Goal: Transaction & Acquisition: Purchase product/service

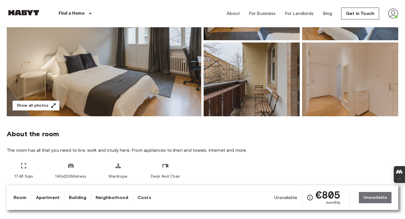
scroll to position [92, 0]
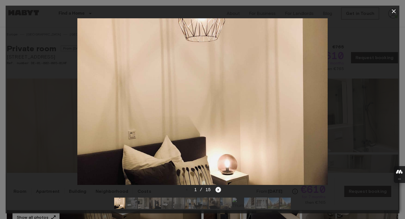
click at [218, 144] on icon "Next image" at bounding box center [218, 190] width 6 height 6
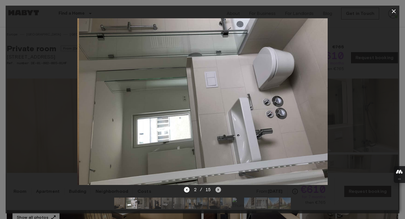
click at [218, 144] on icon "Next image" at bounding box center [218, 190] width 6 height 6
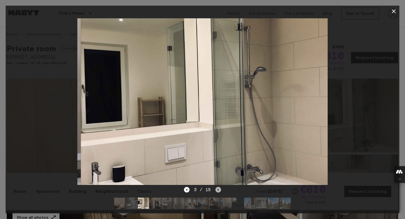
click at [218, 144] on icon "Next image" at bounding box center [218, 190] width 6 height 6
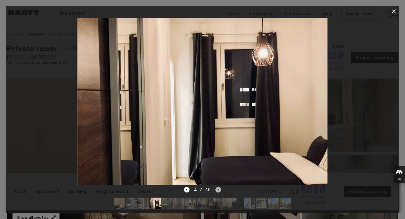
click at [218, 144] on icon "Next image" at bounding box center [218, 190] width 6 height 6
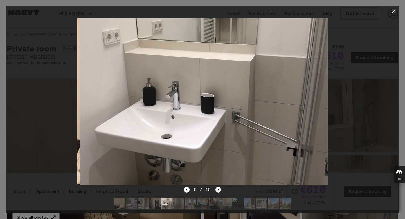
click at [218, 144] on icon "Next image" at bounding box center [218, 190] width 6 height 6
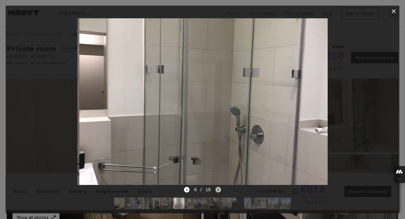
click at [218, 144] on icon "Next image" at bounding box center [218, 190] width 6 height 6
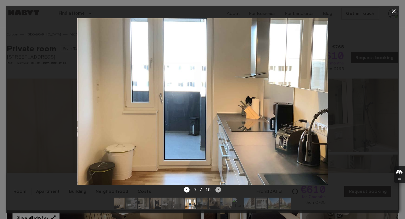
click at [218, 144] on icon "Next image" at bounding box center [218, 190] width 6 height 6
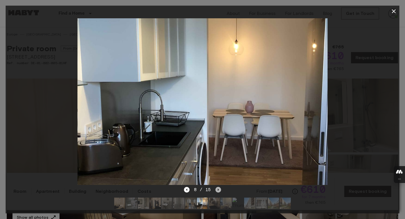
click at [218, 144] on icon "Next image" at bounding box center [218, 190] width 6 height 6
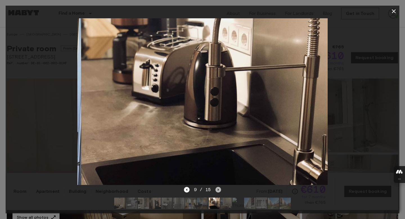
click at [218, 144] on icon "Next image" at bounding box center [218, 190] width 6 height 6
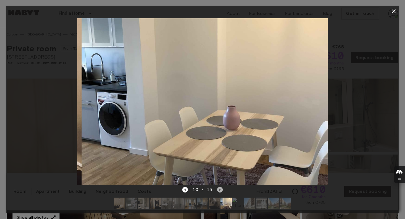
click at [218, 144] on icon "Next image" at bounding box center [220, 190] width 6 height 6
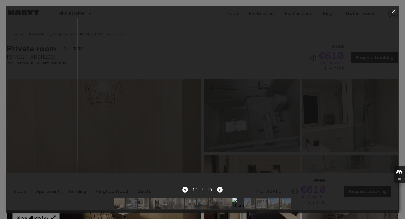
click at [218, 144] on icon "Next image" at bounding box center [220, 190] width 6 height 6
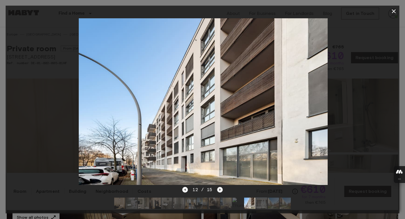
click at [218, 144] on icon "Next image" at bounding box center [220, 190] width 6 height 6
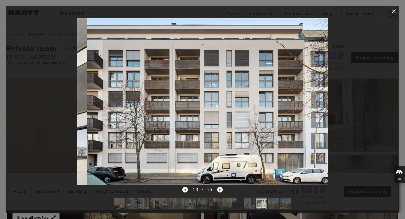
click at [218, 144] on icon "Next image" at bounding box center [220, 190] width 6 height 6
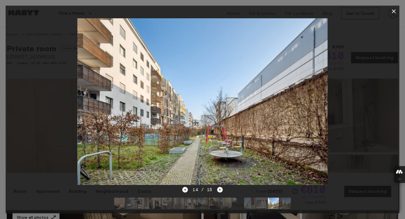
click at [319, 11] on icon "button" at bounding box center [393, 11] width 7 height 7
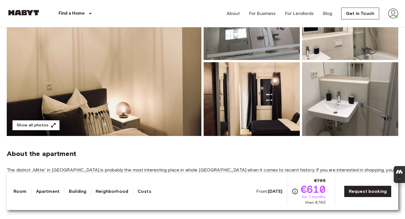
scroll to position [93, 0]
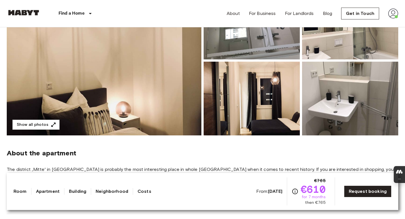
click at [163, 99] on img at bounding box center [104, 61] width 195 height 150
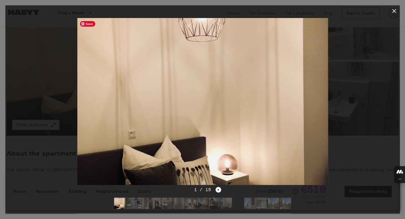
scroll to position [92, 0]
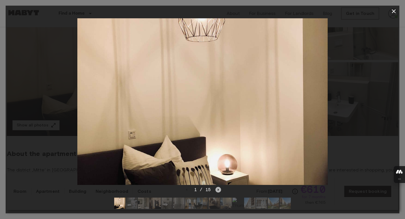
click at [217, 144] on icon "Next image" at bounding box center [218, 190] width 6 height 6
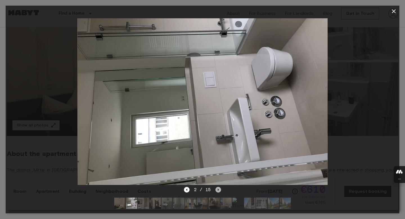
click at [217, 144] on icon "Next image" at bounding box center [218, 190] width 6 height 6
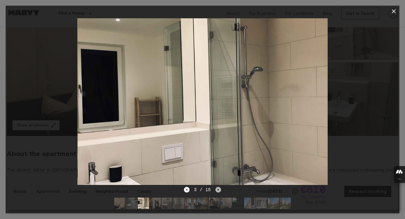
click at [217, 144] on icon "Next image" at bounding box center [218, 190] width 6 height 6
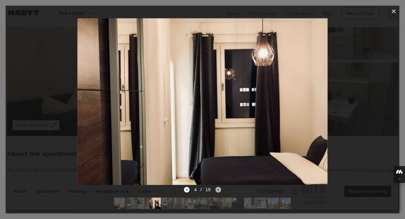
click at [217, 144] on icon "Next image" at bounding box center [218, 190] width 6 height 6
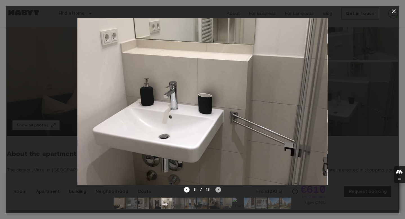
click at [217, 144] on icon "Next image" at bounding box center [218, 190] width 6 height 6
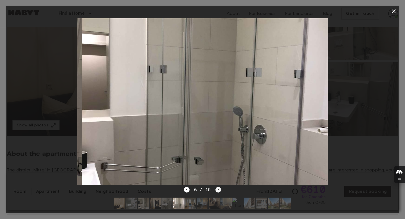
click at [217, 144] on icon "Next image" at bounding box center [218, 190] width 6 height 6
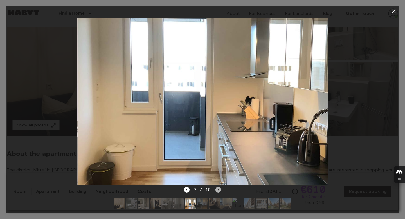
click at [217, 144] on icon "Next image" at bounding box center [218, 190] width 6 height 6
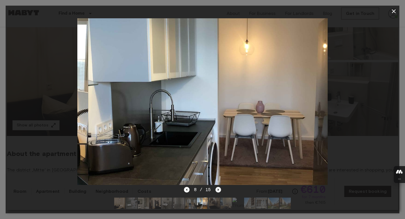
click at [217, 144] on icon "Next image" at bounding box center [218, 190] width 6 height 6
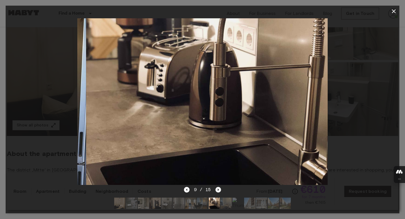
click at [217, 144] on icon "Next image" at bounding box center [218, 190] width 6 height 6
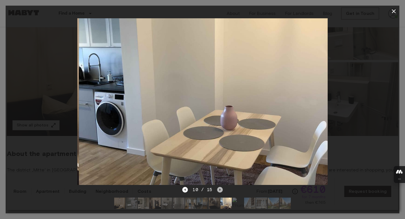
click at [217, 144] on icon "Next image" at bounding box center [220, 190] width 6 height 6
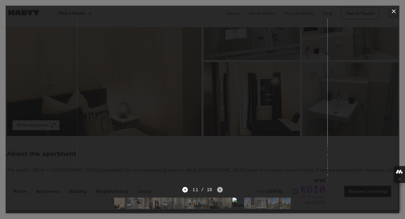
click at [218, 144] on icon "Next image" at bounding box center [220, 190] width 6 height 6
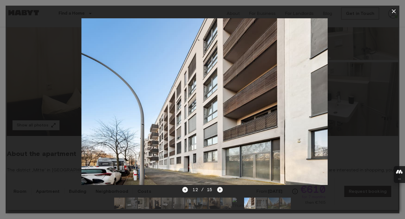
click at [218, 144] on icon "Next image" at bounding box center [220, 190] width 6 height 6
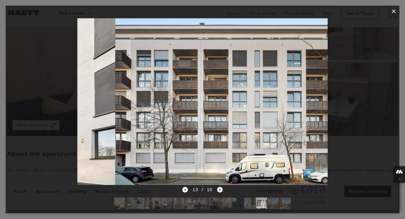
click at [218, 144] on icon "Next image" at bounding box center [220, 190] width 6 height 6
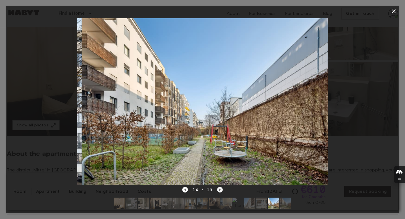
click at [218, 144] on icon "Next image" at bounding box center [220, 190] width 6 height 6
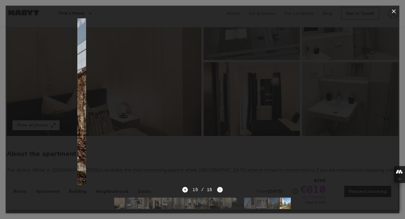
click at [218, 144] on div "15 / 15" at bounding box center [202, 189] width 40 height 7
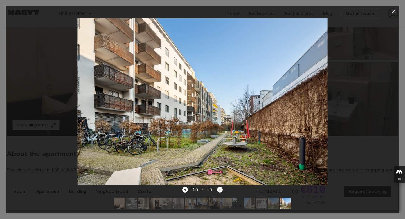
click at [218, 144] on div "15 / 15" at bounding box center [202, 189] width 40 height 7
click at [190, 144] on div at bounding box center [203, 203] width 186 height 20
click at [187, 144] on icon "Previous image" at bounding box center [185, 190] width 6 height 6
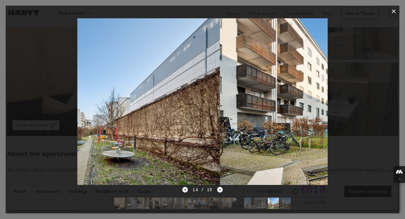
click at [187, 144] on icon "Previous image" at bounding box center [185, 190] width 6 height 6
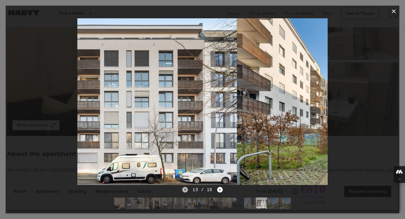
click at [187, 144] on icon "Previous image" at bounding box center [185, 190] width 6 height 6
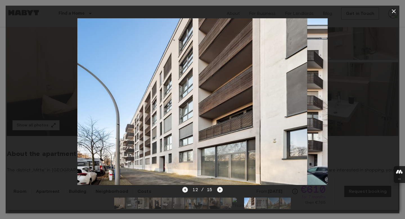
click at [187, 144] on icon "Previous image" at bounding box center [185, 190] width 6 height 6
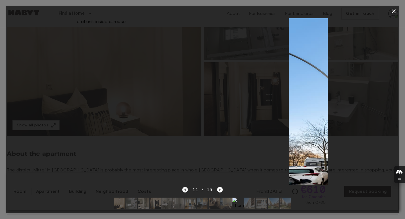
click at [187, 144] on icon "Previous image" at bounding box center [185, 190] width 6 height 6
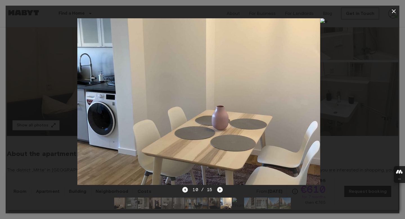
click at [187, 144] on icon "Previous image" at bounding box center [185, 190] width 6 height 6
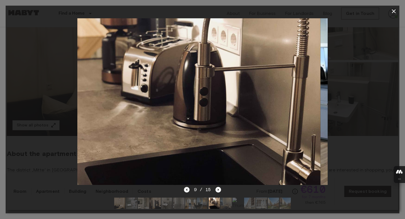
click at [187, 144] on icon "Previous image" at bounding box center [187, 190] width 6 height 6
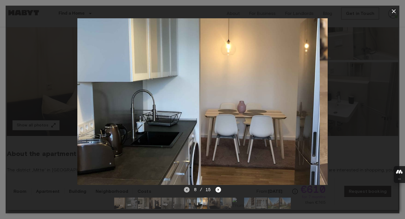
click at [187, 144] on icon "Previous image" at bounding box center [187, 190] width 6 height 6
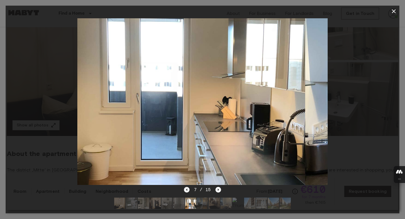
click at [187, 144] on icon "Previous image" at bounding box center [187, 190] width 6 height 6
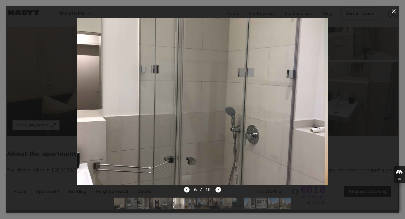
click at [187, 144] on icon "Previous image" at bounding box center [187, 190] width 6 height 6
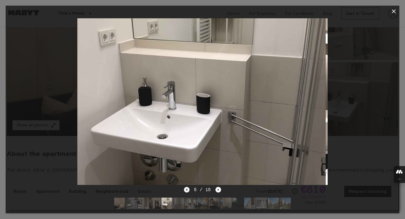
click at [187, 144] on icon "Previous image" at bounding box center [187, 190] width 6 height 6
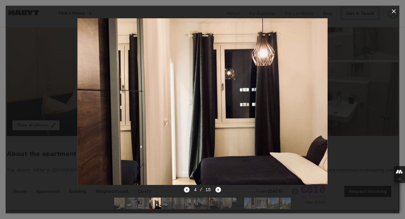
click at [319, 10] on icon "button" at bounding box center [393, 11] width 7 height 7
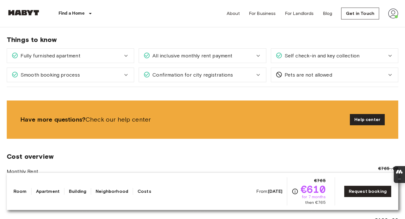
scroll to position [351, 0]
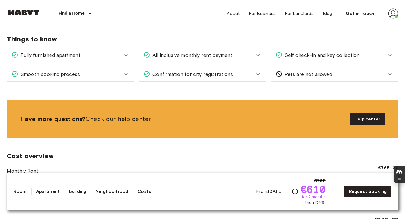
click at [131, 53] on div "Fully furnished apartment" at bounding box center [70, 55] width 127 height 14
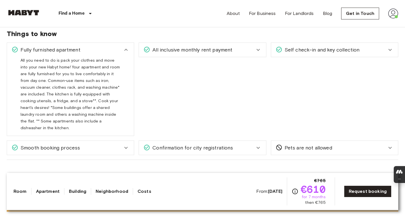
scroll to position [356, 0]
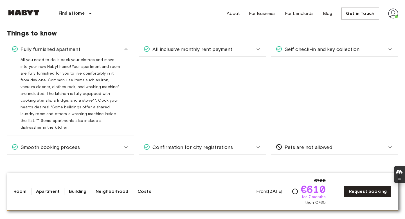
click at [123, 52] on icon at bounding box center [126, 49] width 7 height 7
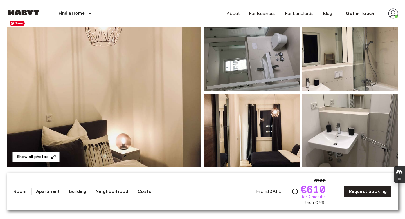
scroll to position [60, 0]
click at [145, 134] on img at bounding box center [104, 93] width 195 height 150
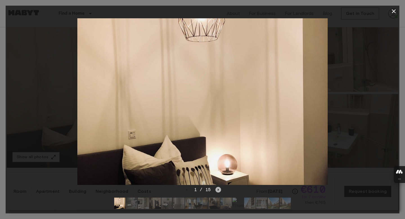
click at [216, 144] on icon "Next image" at bounding box center [218, 190] width 6 height 6
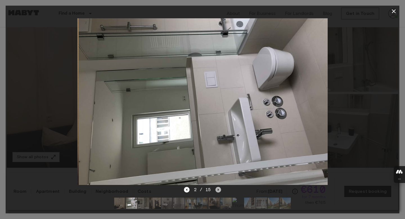
click at [220, 144] on icon "Next image" at bounding box center [218, 190] width 6 height 6
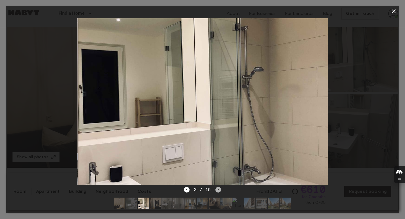
click at [220, 144] on icon "Next image" at bounding box center [218, 190] width 6 height 6
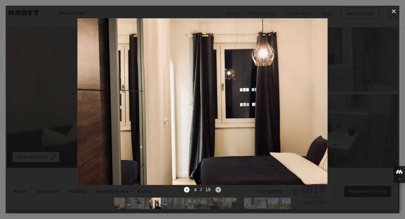
click at [220, 144] on icon "Next image" at bounding box center [218, 190] width 6 height 6
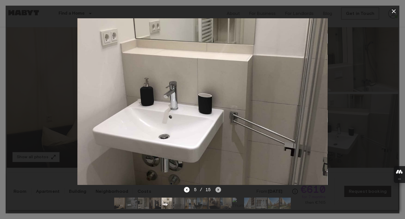
click at [220, 144] on icon "Next image" at bounding box center [218, 190] width 6 height 6
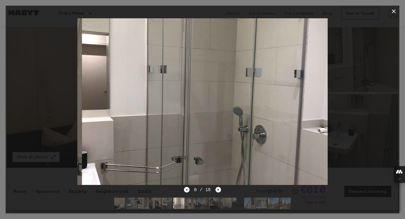
click at [220, 144] on icon "Next image" at bounding box center [218, 190] width 6 height 6
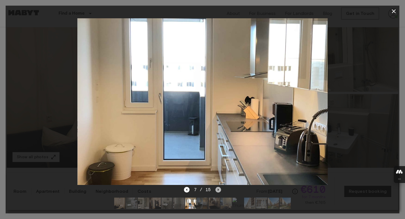
click at [220, 144] on icon "Next image" at bounding box center [218, 190] width 6 height 6
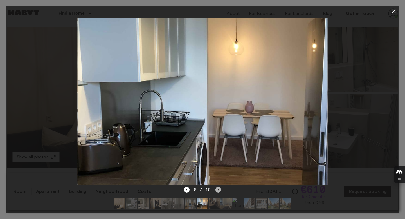
click at [220, 144] on icon "Next image" at bounding box center [218, 190] width 6 height 6
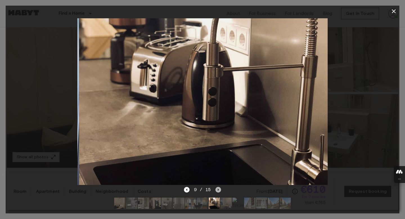
click at [220, 144] on icon "Next image" at bounding box center [218, 190] width 6 height 6
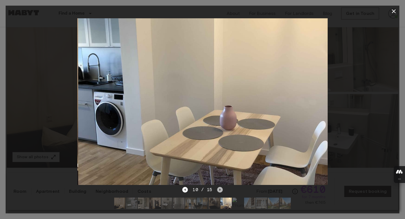
click at [220, 144] on icon "Next image" at bounding box center [219, 189] width 1 height 2
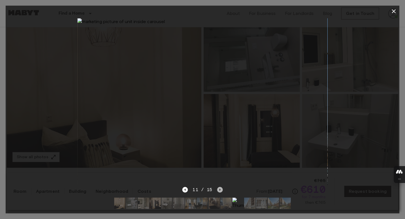
click at [220, 144] on icon "Next image" at bounding box center [219, 189] width 1 height 2
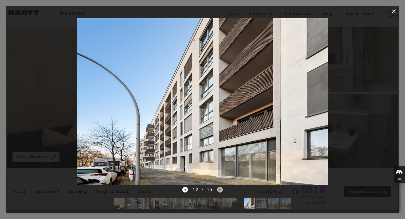
click at [220, 144] on icon "Next image" at bounding box center [219, 189] width 1 height 2
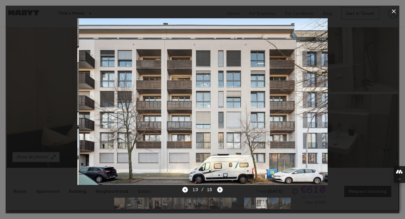
click at [220, 144] on icon "Next image" at bounding box center [219, 189] width 1 height 2
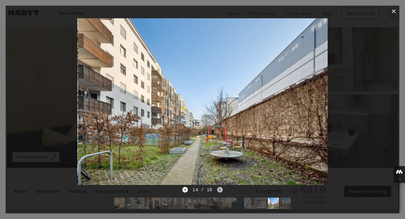
click at [220, 144] on icon "Next image" at bounding box center [219, 189] width 1 height 2
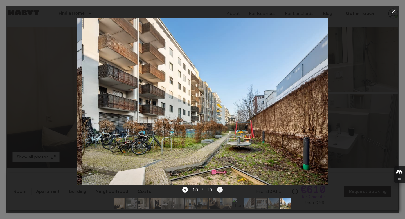
click at [220, 144] on div "15 / 15" at bounding box center [202, 189] width 40 height 7
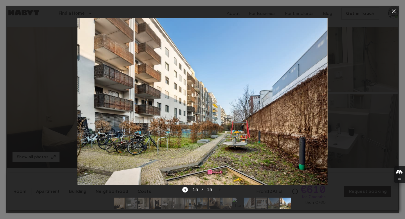
click at [319, 10] on icon "button" at bounding box center [393, 11] width 7 height 7
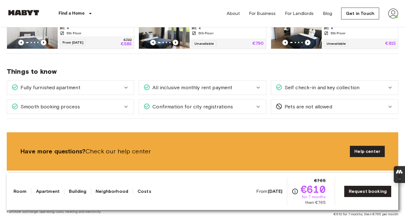
scroll to position [324, 0]
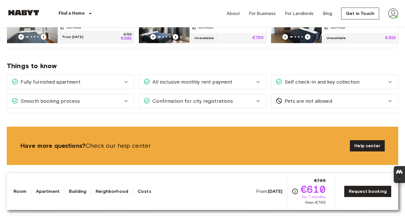
click at [98, 85] on div "Fully furnished apartment" at bounding box center [67, 81] width 111 height 7
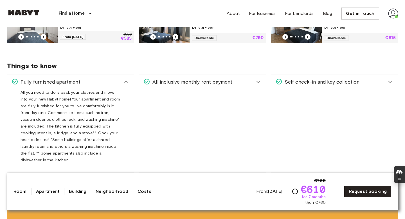
click at [98, 85] on div "Fully furnished apartment" at bounding box center [67, 81] width 111 height 7
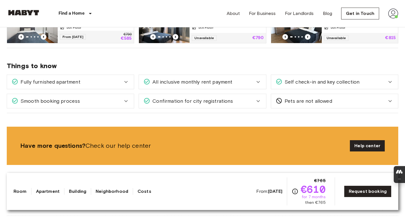
click at [183, 83] on span "All inclusive monthly rent payment" at bounding box center [191, 81] width 82 height 7
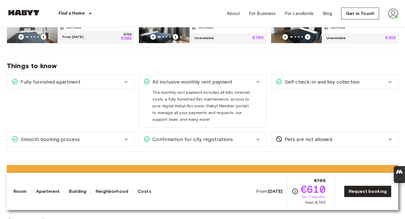
click at [183, 83] on span "All inclusive monthly rent payment" at bounding box center [191, 81] width 82 height 7
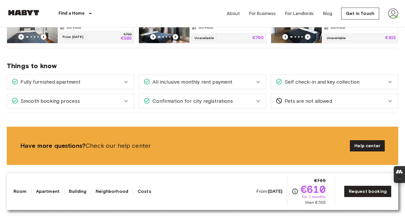
click at [291, 81] on span "Self check-in and key collection" at bounding box center [320, 81] width 77 height 7
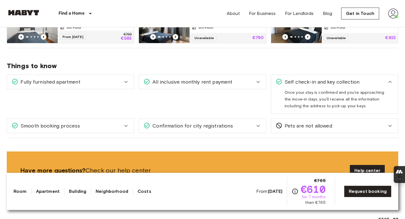
click at [290, 81] on span "Self check-in and key collection" at bounding box center [320, 81] width 77 height 7
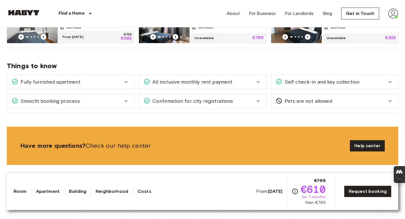
click at [289, 98] on span "Pets are not allowed" at bounding box center [307, 100] width 50 height 7
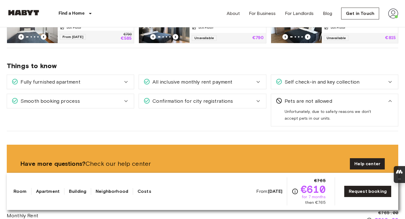
click at [289, 98] on span "Pets are not allowed" at bounding box center [307, 100] width 50 height 7
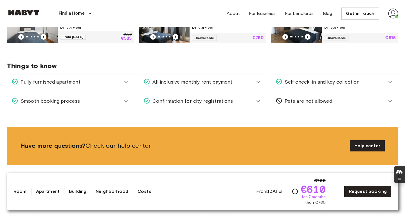
click at [233, 97] on div "Confirmation for city registrations" at bounding box center [198, 100] width 111 height 7
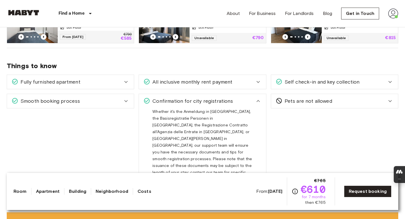
scroll to position [357, 0]
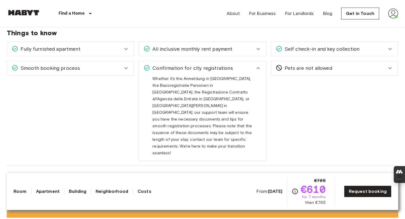
click at [170, 99] on span "Whether it's the Anmeldung in Germany, the Basisregistratie Personen in the Net…" at bounding box center [202, 117] width 100 height 83
click at [72, 71] on span "Smooth booking process" at bounding box center [49, 67] width 62 height 7
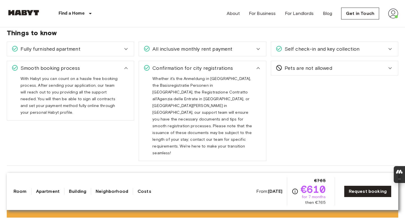
click at [72, 71] on span "Smooth booking process" at bounding box center [49, 67] width 62 height 7
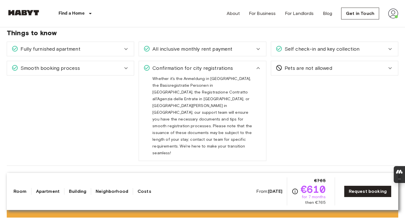
click at [74, 45] on span "Fully furnished apartment" at bounding box center [49, 48] width 62 height 7
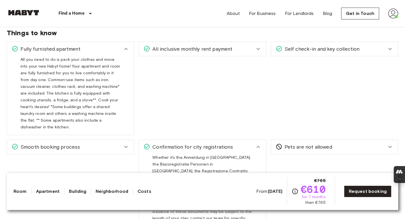
click at [74, 50] on span "Fully furnished apartment" at bounding box center [49, 48] width 62 height 7
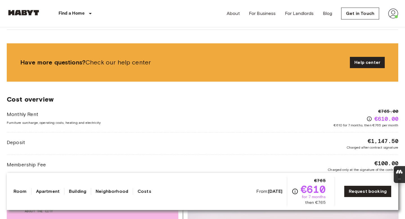
scroll to position [493, 0]
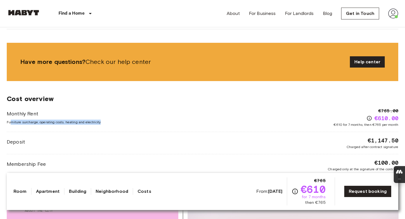
drag, startPoint x: 11, startPoint y: 109, endPoint x: 42, endPoint y: 111, distance: 31.5
click at [42, 111] on div "Monthly Rent Furniture surcharge, operating costs, heating and electricity €765…" at bounding box center [202, 117] width 391 height 20
click at [33, 119] on span "Furniture surcharge, operating costs, heating and electricity" at bounding box center [54, 121] width 94 height 5
click at [19, 110] on span "Monthly Rent" at bounding box center [54, 113] width 94 height 7
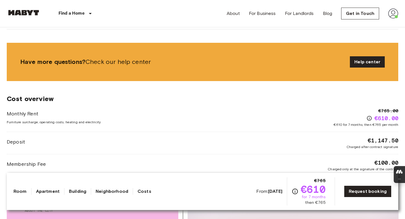
click at [26, 110] on span "Monthly Rent" at bounding box center [54, 113] width 94 height 7
click at [61, 136] on div "Deposit €1,147.50 Charged after contract signature" at bounding box center [202, 142] width 391 height 13
click at [319, 116] on icon "Check cost overview for full price breakdown. Please note that discounts apply …" at bounding box center [369, 118] width 5 height 5
click at [257, 121] on div "Monthly Rent Furniture surcharge, operating costs, heating and electricity €765…" at bounding box center [202, 139] width 391 height 64
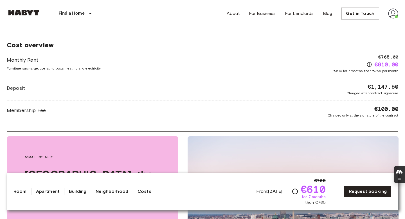
scroll to position [547, 0]
click at [260, 100] on hr at bounding box center [202, 100] width 391 height 0
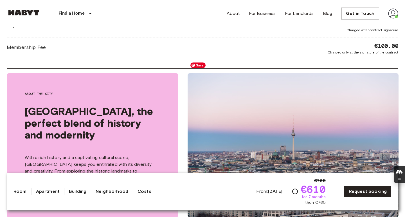
scroll to position [611, 0]
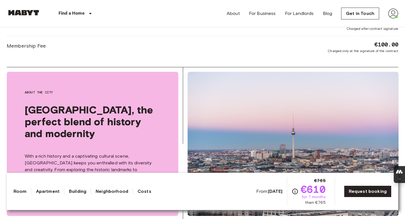
click at [144, 144] on link "Costs" at bounding box center [144, 191] width 14 height 7
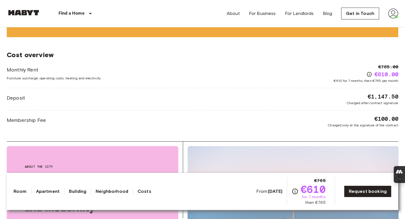
scroll to position [534, 0]
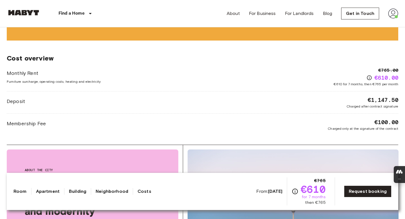
click at [106, 144] on link "Neighborhood" at bounding box center [112, 191] width 33 height 7
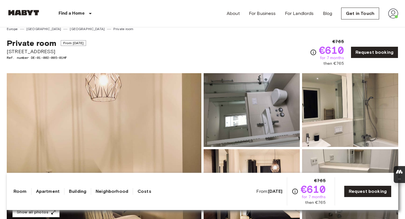
scroll to position [0, 0]
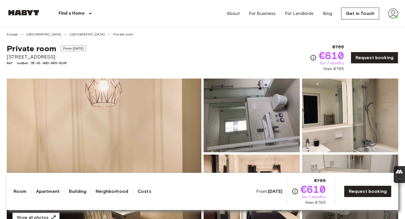
click at [77, 144] on link "Building" at bounding box center [77, 191] width 17 height 7
click at [42, 144] on link "Apartment" at bounding box center [48, 191] width 24 height 7
click at [206, 56] on div "Private room From Sep 4 2025 Boyenstraße 31 Ref. number DE-01-002-005-01HF €765…" at bounding box center [202, 54] width 391 height 35
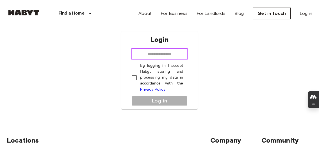
click at [174, 53] on input "email" at bounding box center [160, 53] width 57 height 11
type input "**********"
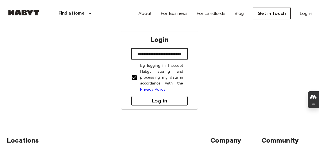
click at [144, 101] on button "Log in" at bounding box center [160, 101] width 57 height 10
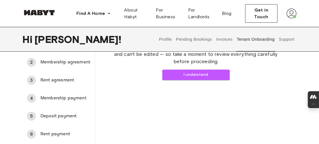
scroll to position [41, 0]
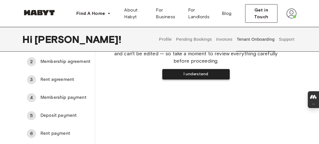
click at [186, 73] on button "I understand" at bounding box center [195, 74] width 67 height 10
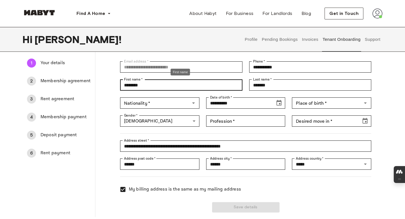
scroll to position [33, 0]
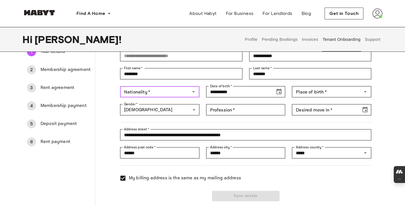
click at [180, 91] on input "Nationality   *" at bounding box center [155, 92] width 67 height 8
click at [134, 112] on li "Indian" at bounding box center [159, 115] width 80 height 10
click at [316, 96] on div "Place of birth   *" at bounding box center [331, 91] width 79 height 11
type input "******"
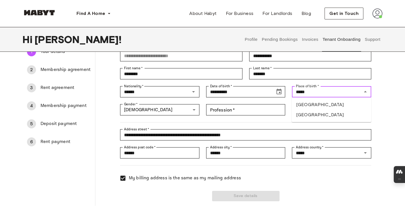
click at [306, 115] on li "India" at bounding box center [331, 115] width 80 height 10
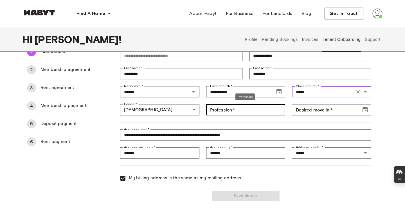
type input "*****"
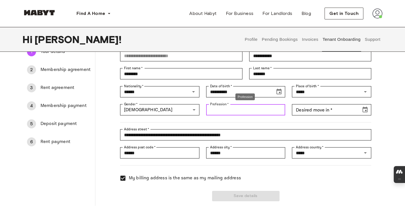
click at [214, 109] on input "Profession   *" at bounding box center [245, 109] width 79 height 11
type input "*"
type input "**********"
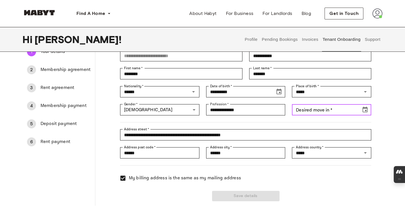
click at [307, 109] on input "Desired move in   *" at bounding box center [324, 109] width 65 height 11
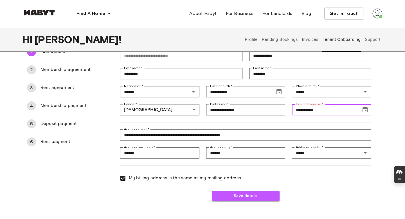
click at [319, 110] on icon "Choose date, selected date is Sep 4, 1902" at bounding box center [364, 109] width 7 height 7
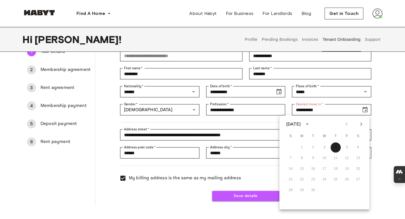
click at [319, 144] on div "1 2 3 4 5 6" at bounding box center [324, 147] width 90 height 10
click at [301, 122] on div "September 1902" at bounding box center [293, 124] width 15 height 7
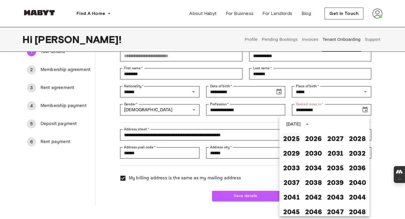
click at [297, 142] on button "2025" at bounding box center [291, 138] width 20 height 10
type input "**********"
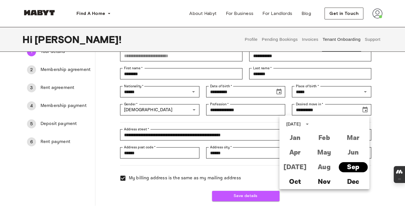
click at [319, 144] on button "Sep" at bounding box center [352, 167] width 29 height 10
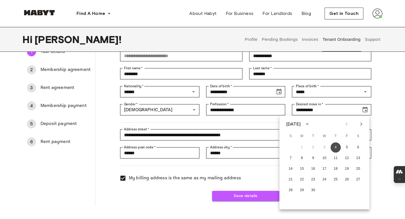
click at [319, 144] on button "4" at bounding box center [336, 147] width 10 height 10
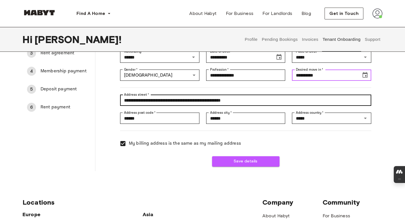
scroll to position [34, 0]
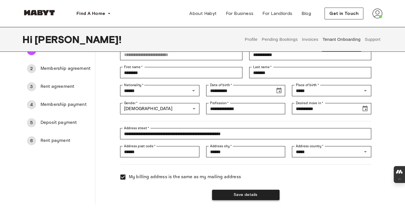
click at [234, 144] on button "Save details" at bounding box center [245, 194] width 67 height 10
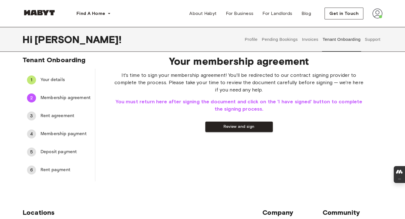
scroll to position [3, 0]
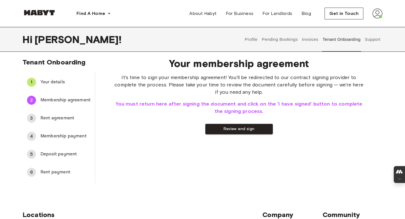
click at [48, 83] on span "Your details" at bounding box center [65, 82] width 50 height 7
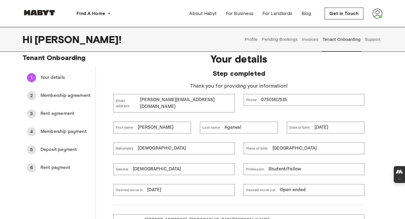
scroll to position [8, 0]
click at [49, 97] on span "Membership agreement" at bounding box center [65, 95] width 50 height 7
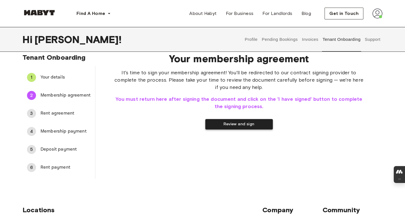
click at [237, 125] on button "Review and sign" at bounding box center [238, 124] width 67 height 10
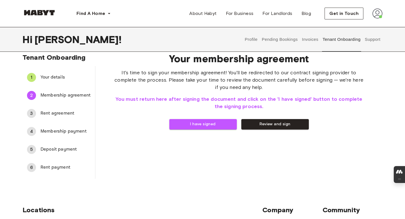
scroll to position [0, 0]
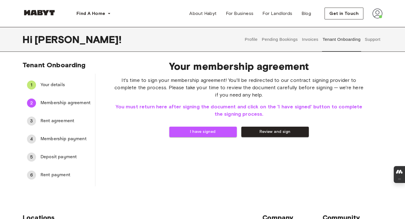
click at [55, 86] on span "Your details" at bounding box center [65, 85] width 50 height 7
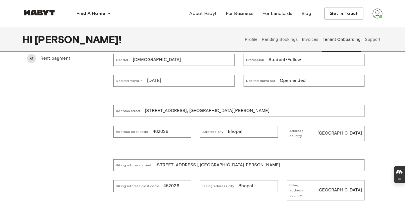
scroll to position [118, 0]
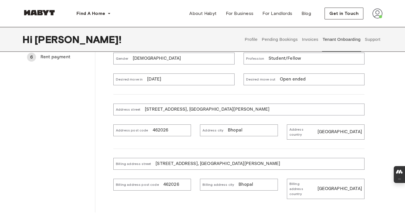
click at [275, 103] on div "Address street C-68, Vidya Nagar,, Hoshangabad Road, Near Nilay Hospital" at bounding box center [238, 109] width 251 height 12
click at [265, 103] on div "Address street C-68, Vidya Nagar,, Hoshangabad Road, Near Nilay Hospital" at bounding box center [238, 109] width 251 height 12
click at [240, 106] on p "C-68, Vidya Nagar,, Hoshangabad Road, Near Nilay Hospital" at bounding box center [207, 109] width 125 height 7
click at [251, 106] on p "C-68, Vidya Nagar,, Hoshangabad Road, Near Nilay Hospital" at bounding box center [207, 109] width 125 height 7
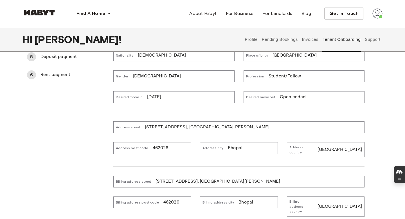
scroll to position [79, 0]
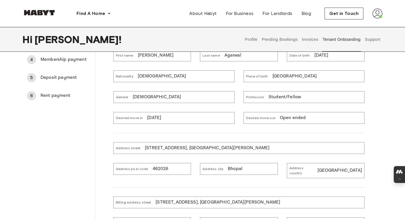
click at [279, 144] on div "Address country India" at bounding box center [321, 166] width 87 height 24
click at [245, 144] on div "Address city Bhopal" at bounding box center [239, 169] width 78 height 12
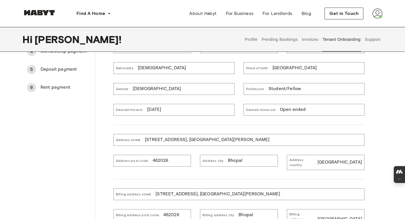
scroll to position [87, 0]
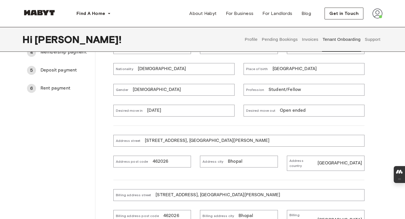
click at [148, 144] on div at bounding box center [234, 175] width 260 height 9
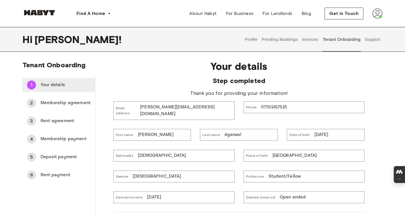
click at [54, 83] on span "Your details" at bounding box center [65, 85] width 50 height 7
click at [319, 10] on img at bounding box center [377, 13] width 10 height 10
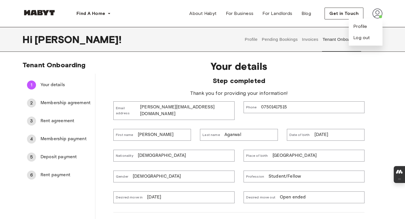
click at [163, 75] on div "Your details Step completed Thank you for providing your information! Email add…" at bounding box center [238, 192] width 251 height 265
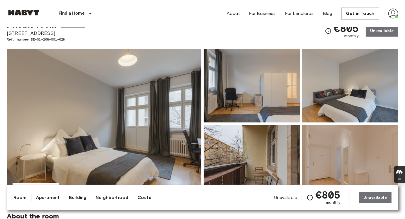
scroll to position [5, 0]
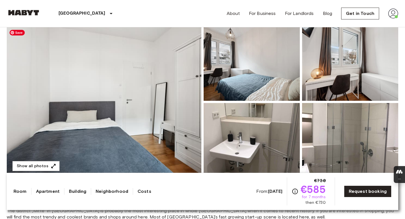
scroll to position [68, 0]
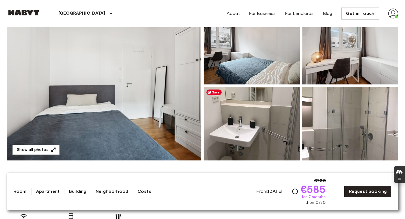
click at [233, 128] on img at bounding box center [252, 124] width 96 height 74
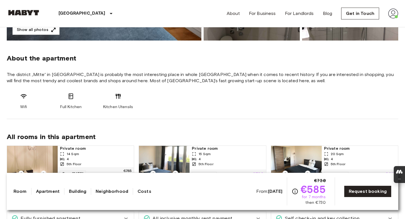
scroll to position [193, 0]
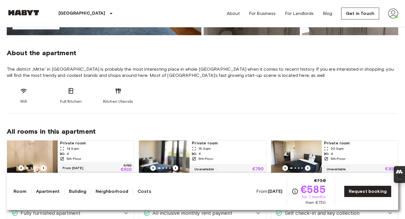
click at [272, 189] on b "[DATE]" at bounding box center [275, 190] width 14 height 5
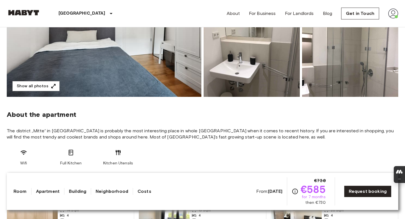
scroll to position [0, 0]
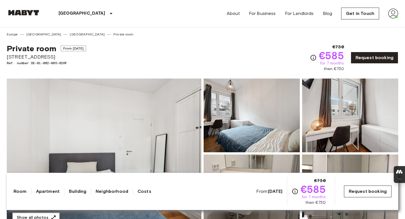
click at [360, 191] on link "Request booking" at bounding box center [368, 191] width 48 height 12
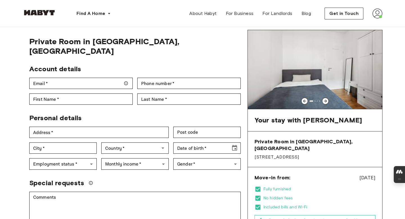
scroll to position [17, 0]
click at [323, 101] on icon at bounding box center [325, 100] width 4 height 4
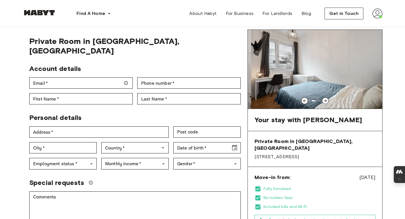
click at [323, 101] on icon at bounding box center [325, 100] width 4 height 4
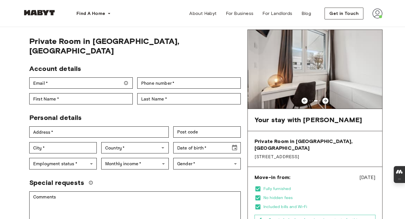
click at [369, 173] on span "Aug 21, 2025" at bounding box center [367, 176] width 16 height 7
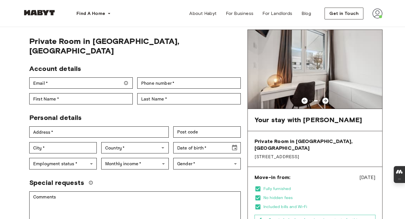
click at [363, 173] on span "Aug 21, 2025" at bounding box center [367, 176] width 16 height 7
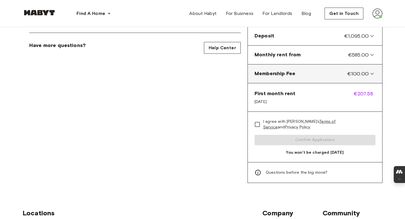
scroll to position [0, 0]
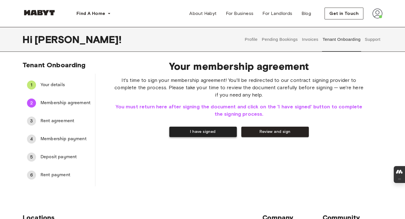
click at [200, 131] on button "I have signed" at bounding box center [202, 131] width 67 height 10
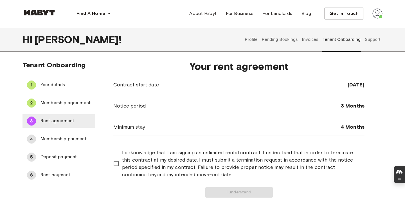
click at [56, 121] on span "Rent agreement" at bounding box center [65, 120] width 50 height 7
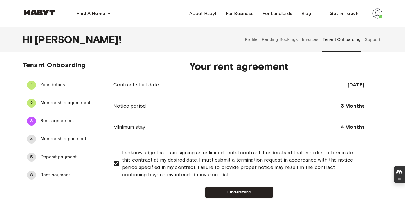
click at [234, 193] on button "I understand" at bounding box center [238, 192] width 67 height 10
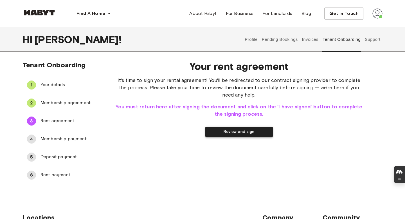
click at [225, 133] on button "Review and sign" at bounding box center [238, 131] width 67 height 10
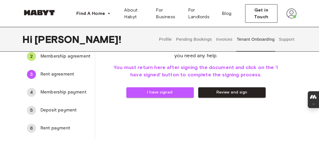
scroll to position [47, 0]
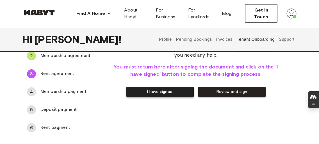
click at [154, 90] on button "I have signed" at bounding box center [159, 92] width 67 height 10
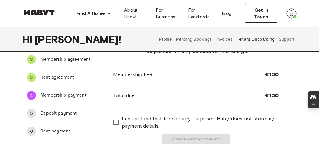
scroll to position [61, 0]
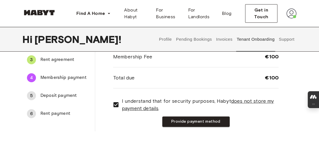
click at [64, 95] on span "Deposit payment" at bounding box center [65, 95] width 50 height 7
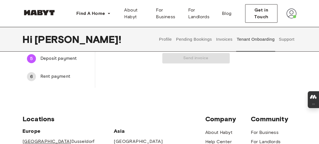
scroll to position [93, 0]
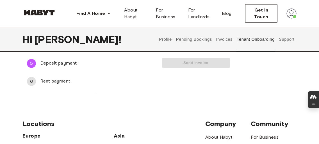
click at [52, 80] on span "Rent payment" at bounding box center [65, 81] width 50 height 7
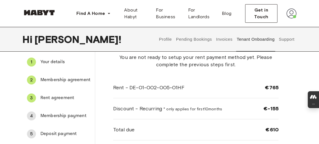
scroll to position [25, 0]
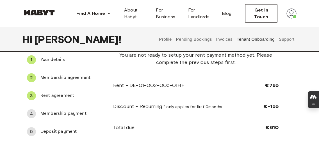
click at [52, 98] on span "Rent agreement" at bounding box center [65, 95] width 50 height 7
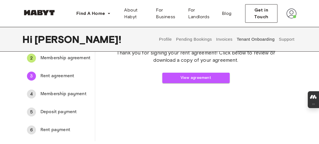
scroll to position [46, 0]
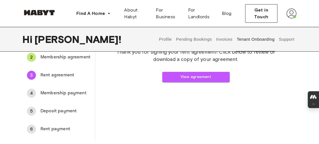
click at [71, 93] on span "Membership payment" at bounding box center [65, 93] width 50 height 7
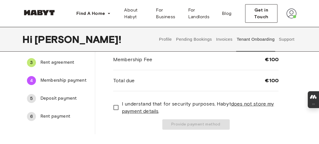
scroll to position [58, 0]
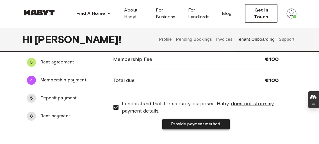
click at [201, 126] on button "Provide payment method" at bounding box center [195, 124] width 67 height 10
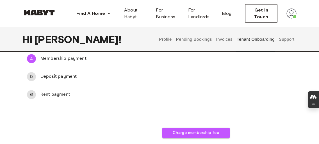
scroll to position [85, 0]
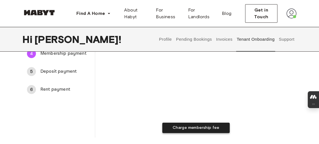
click at [187, 128] on button "Charge membership fee" at bounding box center [195, 128] width 67 height 10
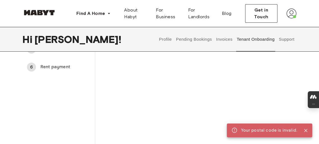
scroll to position [97, 0]
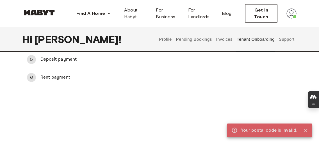
click at [270, 87] on div "Charge membership fee" at bounding box center [196, 96] width 166 height 235
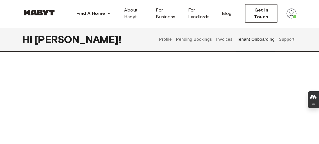
scroll to position [151, 0]
click at [279, 111] on div "Your membership fee payment Charge membership fee" at bounding box center [196, 32] width 202 height 254
click at [275, 108] on div "Charge membership fee" at bounding box center [196, 40] width 166 height 229
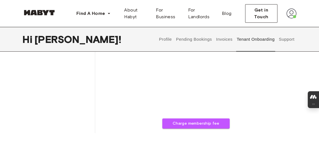
scroll to position [181, 0]
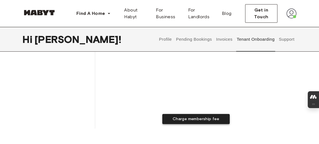
click at [217, 121] on button "Charge membership fee" at bounding box center [195, 119] width 67 height 10
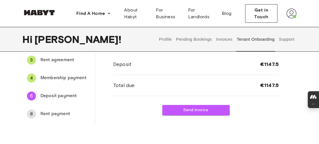
scroll to position [43, 0]
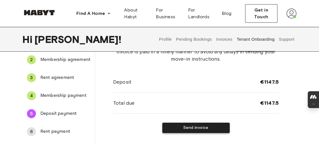
click at [211, 129] on button "Send invoice" at bounding box center [195, 128] width 67 height 10
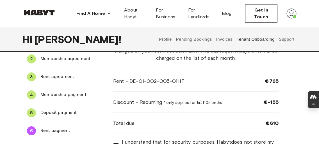
scroll to position [44, 0]
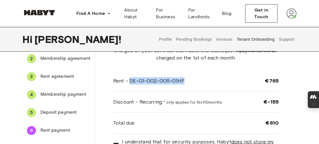
drag, startPoint x: 128, startPoint y: 81, endPoint x: 205, endPoint y: 84, distance: 76.8
click at [205, 84] on div "Rent - DE-01-002-005-01HF €765" at bounding box center [196, 81] width 166 height 21
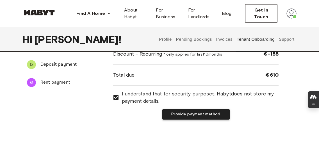
scroll to position [92, 0]
click at [172, 114] on button "Provide payment method" at bounding box center [195, 114] width 67 height 10
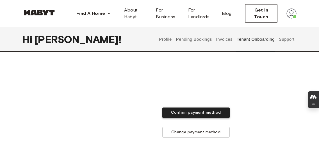
scroll to position [245, 0]
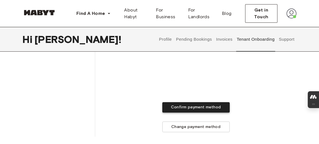
click at [186, 110] on button "Confirm payment method" at bounding box center [195, 107] width 67 height 10
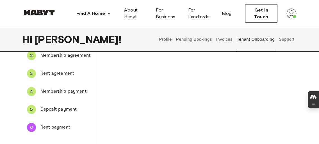
scroll to position [44, 0]
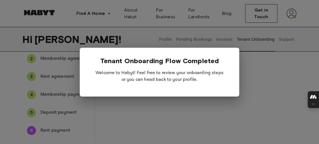
click at [158, 83] on p "Welcome to Habyt! Feel free to review your onboarding steps or you can head bac…" at bounding box center [160, 76] width 142 height 22
click at [97, 124] on div at bounding box center [159, 72] width 319 height 144
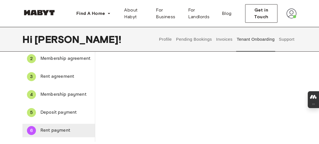
click at [66, 130] on span "Rent payment" at bounding box center [65, 130] width 50 height 7
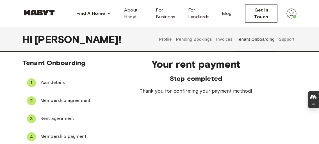
scroll to position [0, 0]
